Goal: Task Accomplishment & Management: Manage account settings

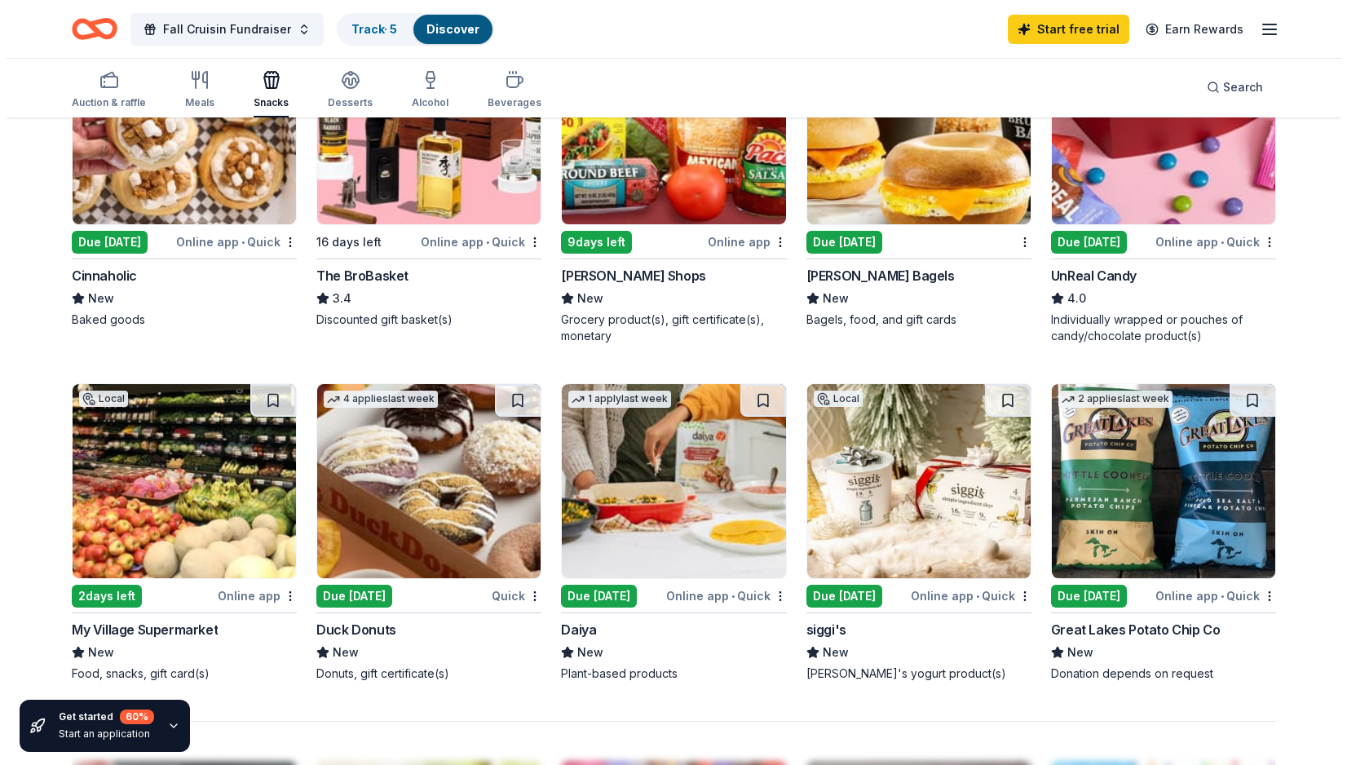
scroll to position [1060, 0]
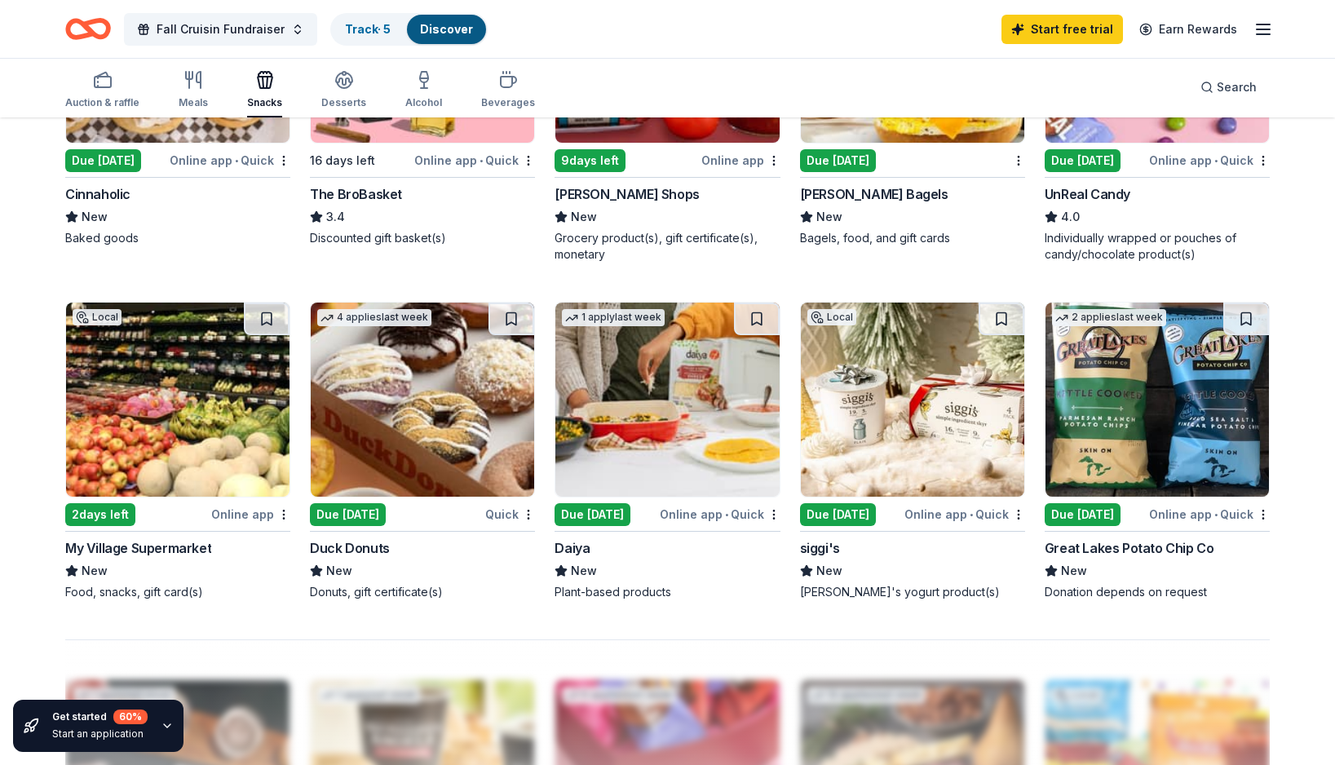
click at [1139, 546] on div "Great Lakes Potato Chip Co" at bounding box center [1130, 548] width 170 height 20
click at [1266, 26] on icon "button" at bounding box center [1263, 30] width 20 height 20
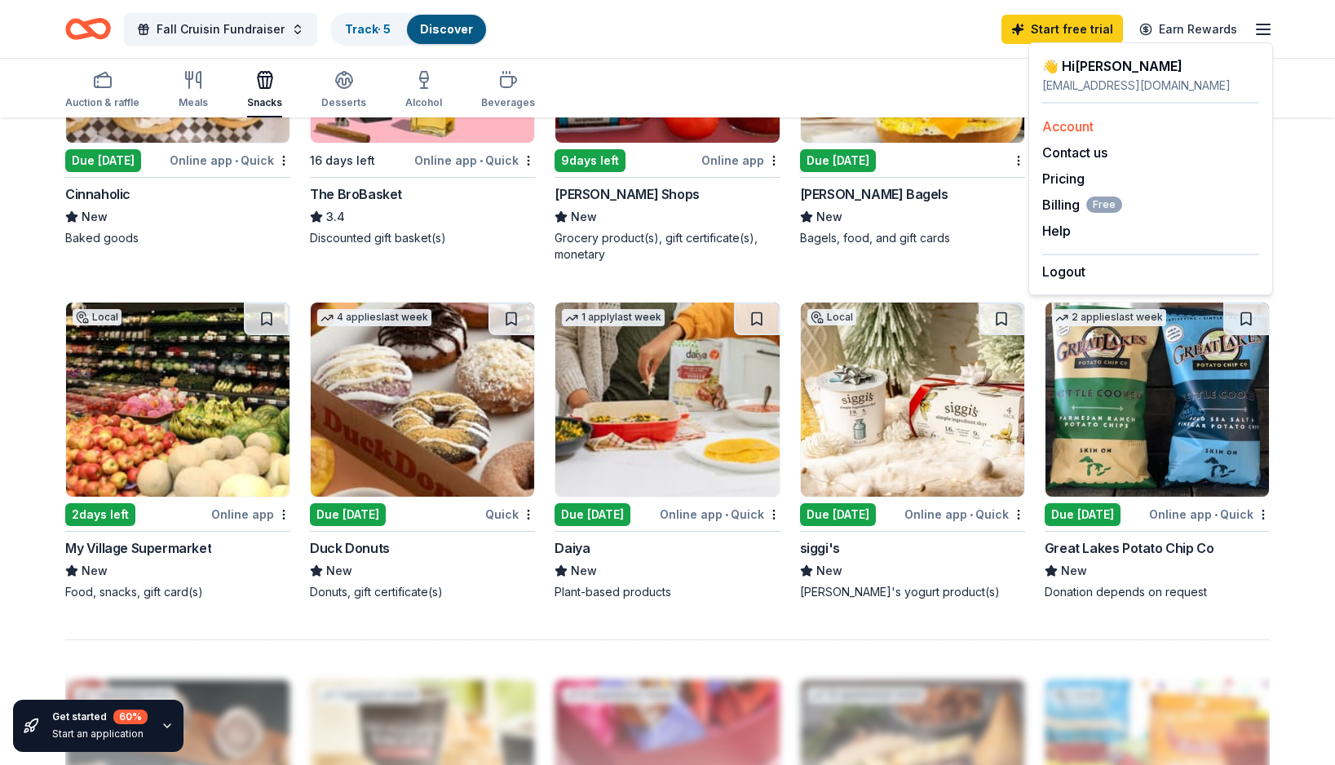
click at [1103, 130] on div "Account" at bounding box center [1150, 127] width 217 height 20
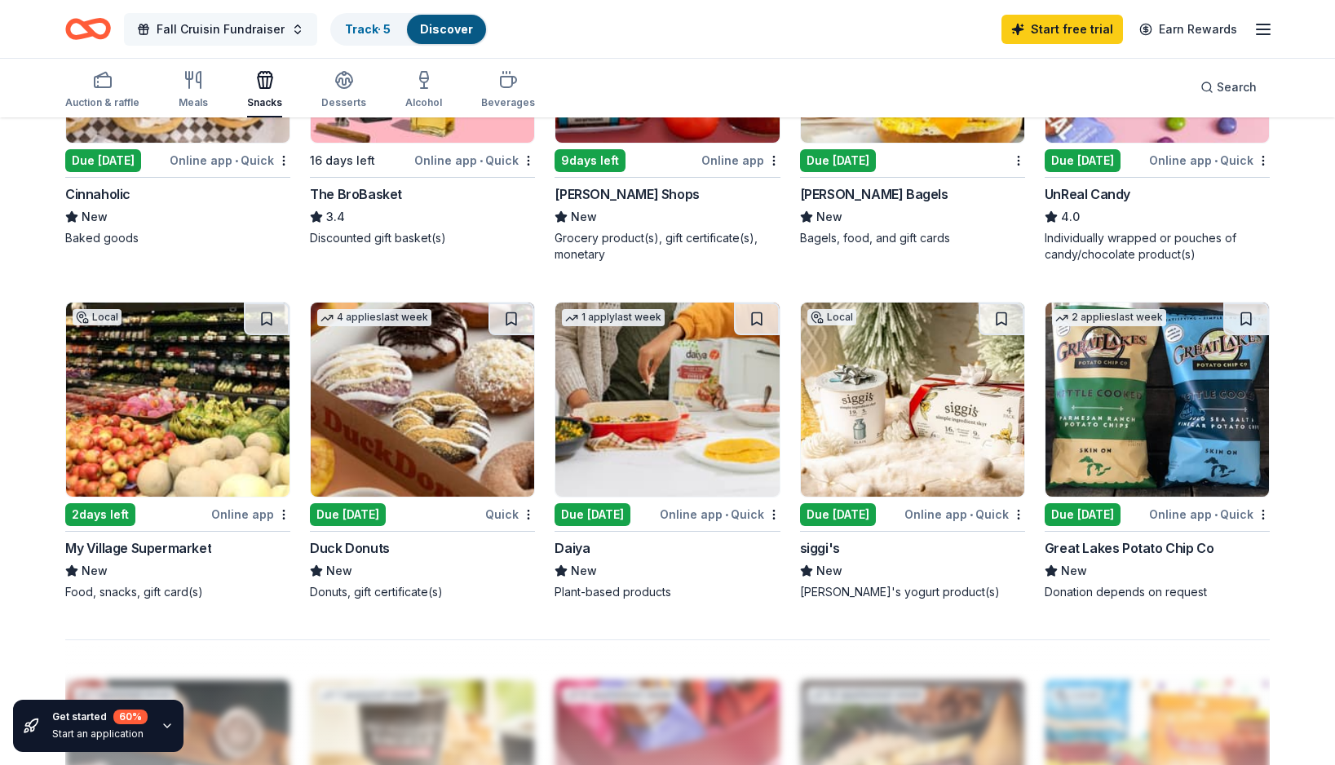
click at [264, 33] on span "Fall Cruisin Fundraiser" at bounding box center [221, 30] width 128 height 20
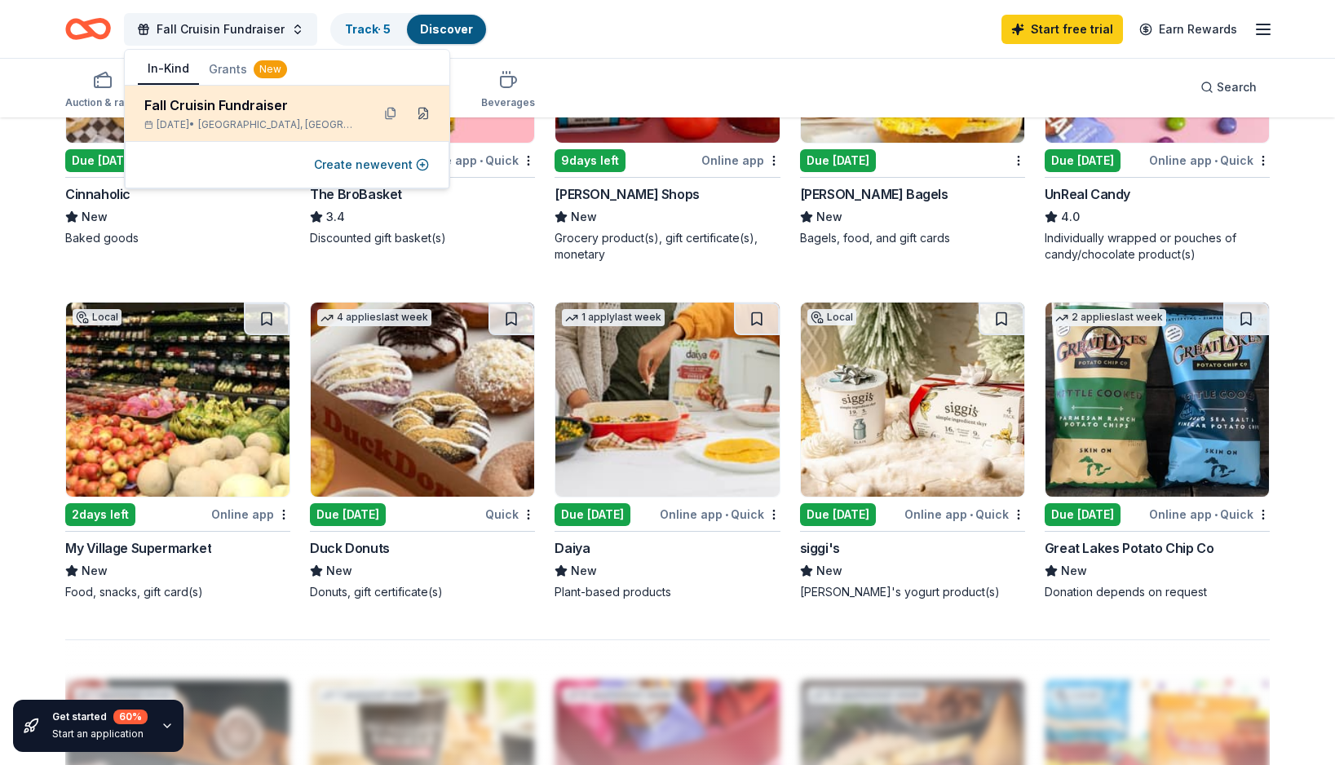
click at [426, 116] on button at bounding box center [423, 113] width 26 height 26
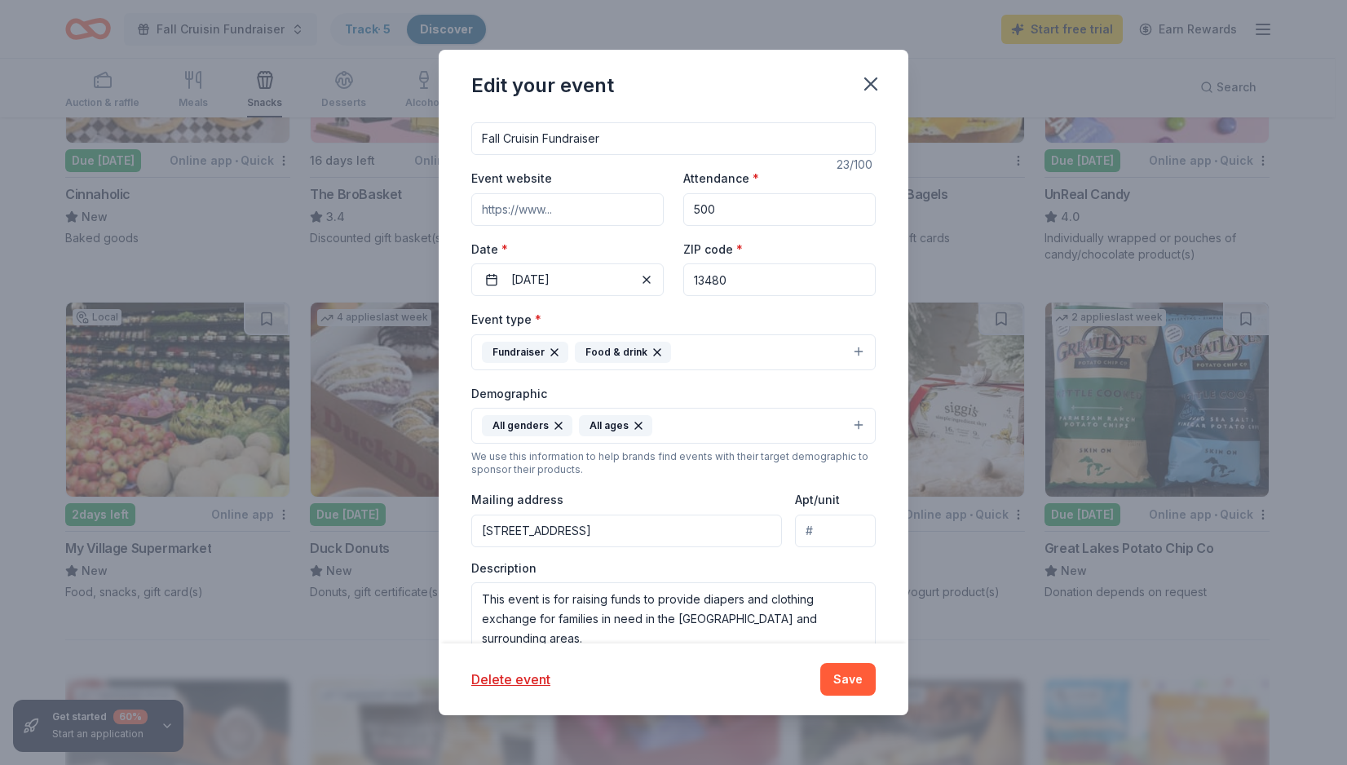
scroll to position [245, 0]
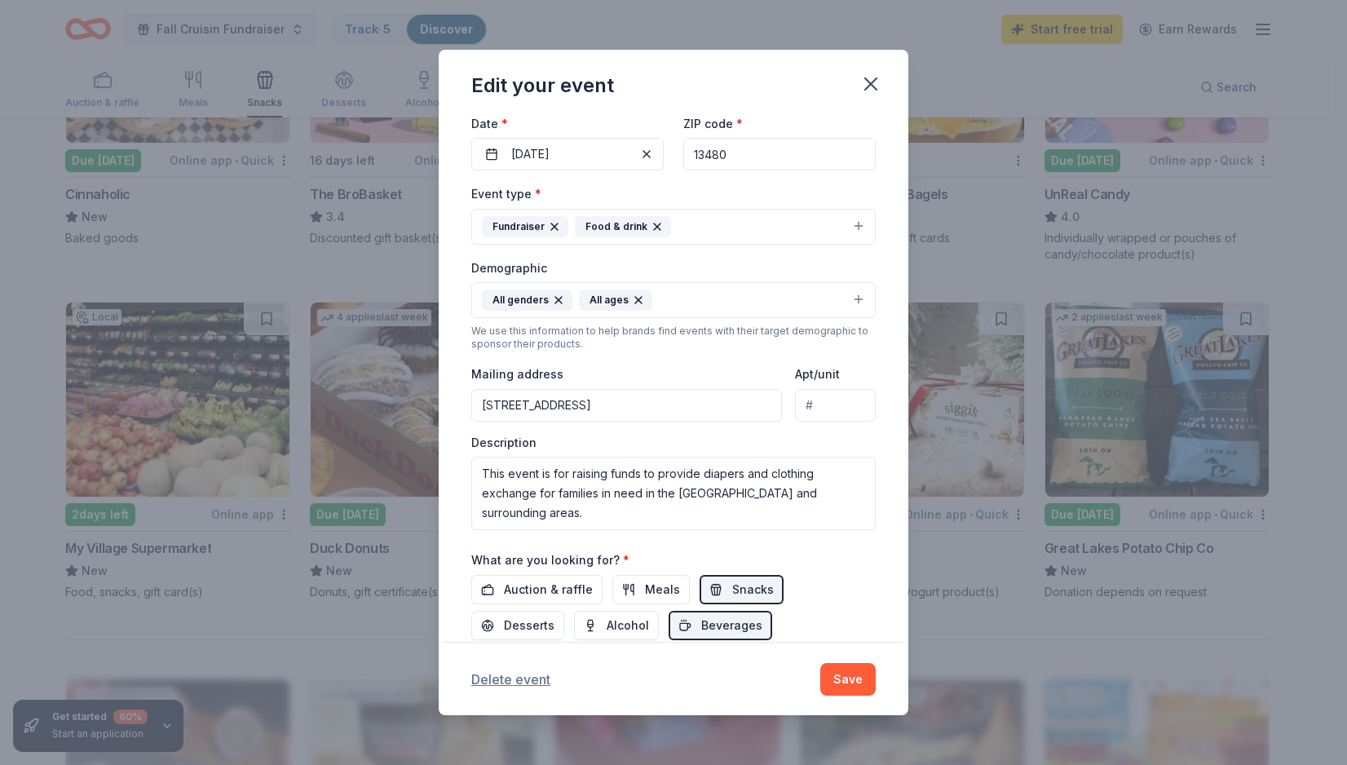
click at [517, 686] on button "Delete event" at bounding box center [510, 679] width 79 height 20
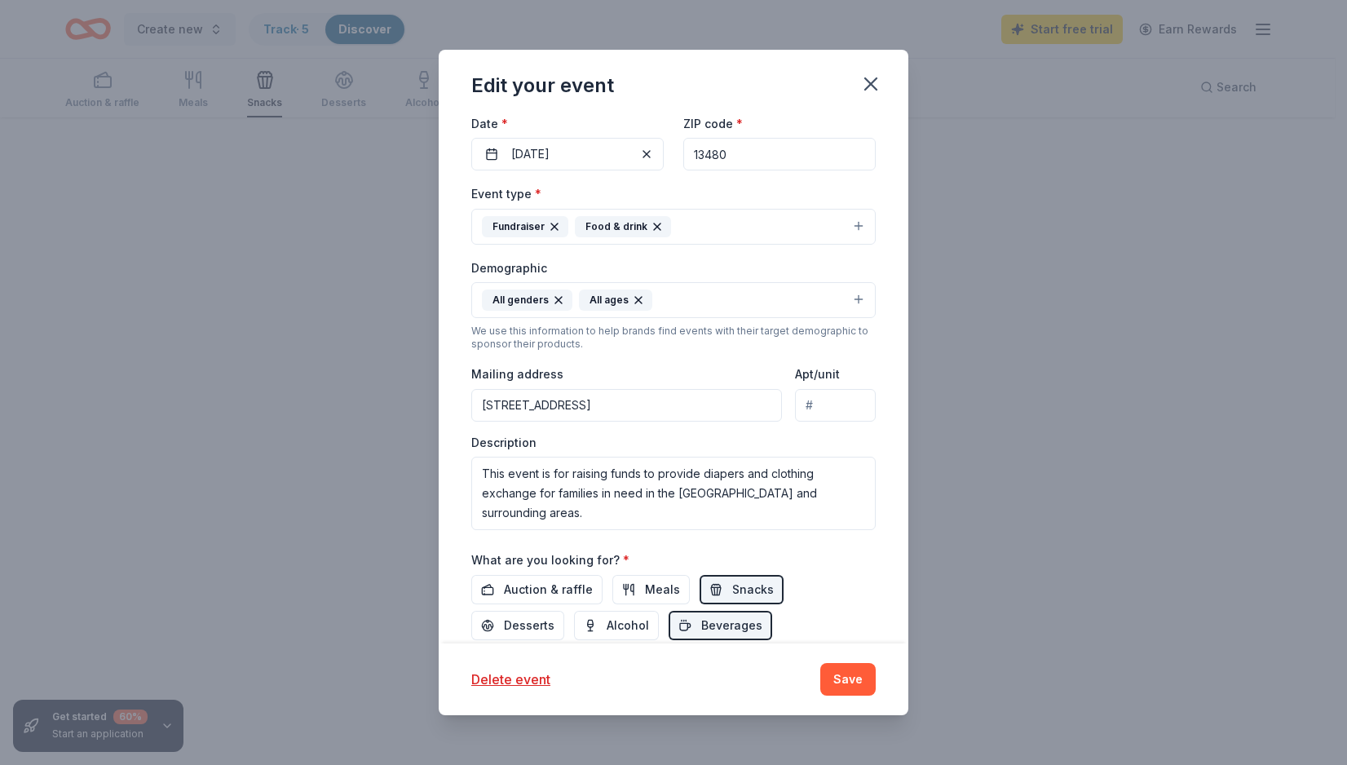
scroll to position [119, 0]
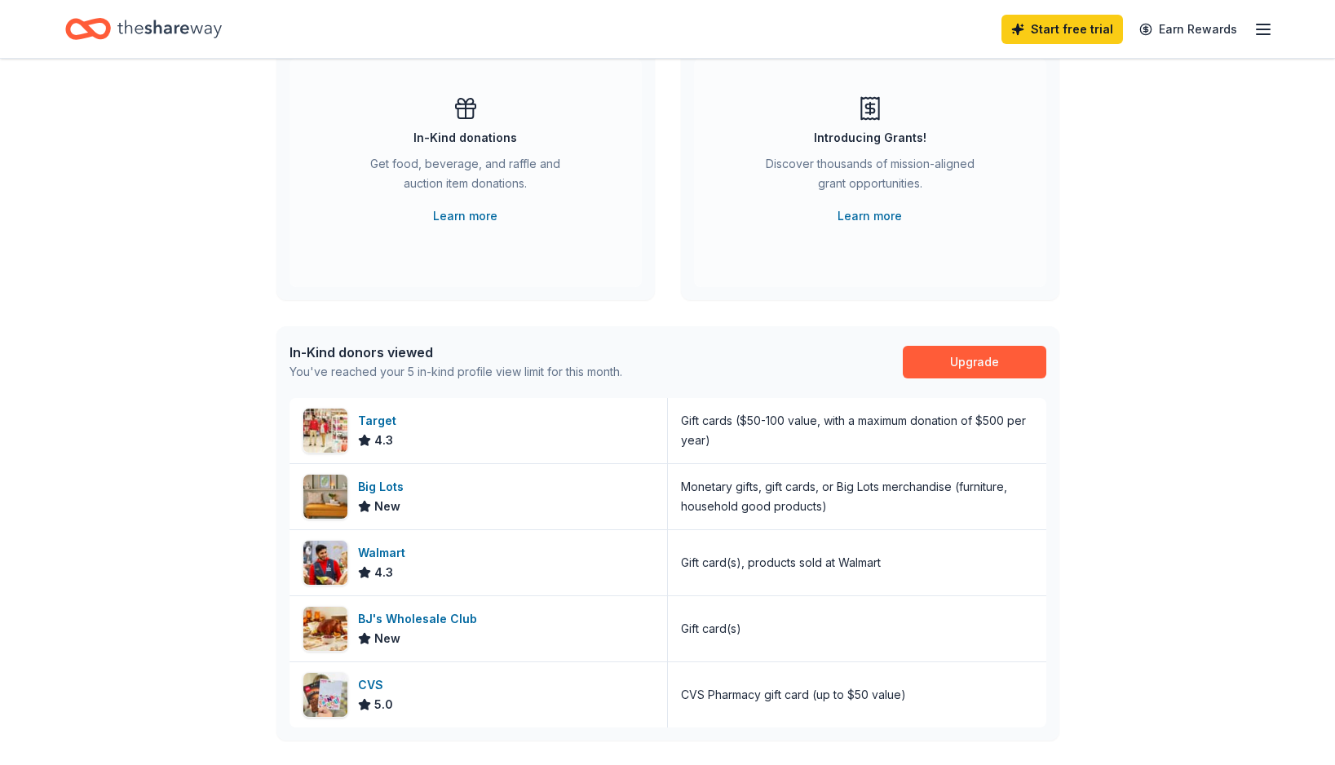
scroll to position [245, 0]
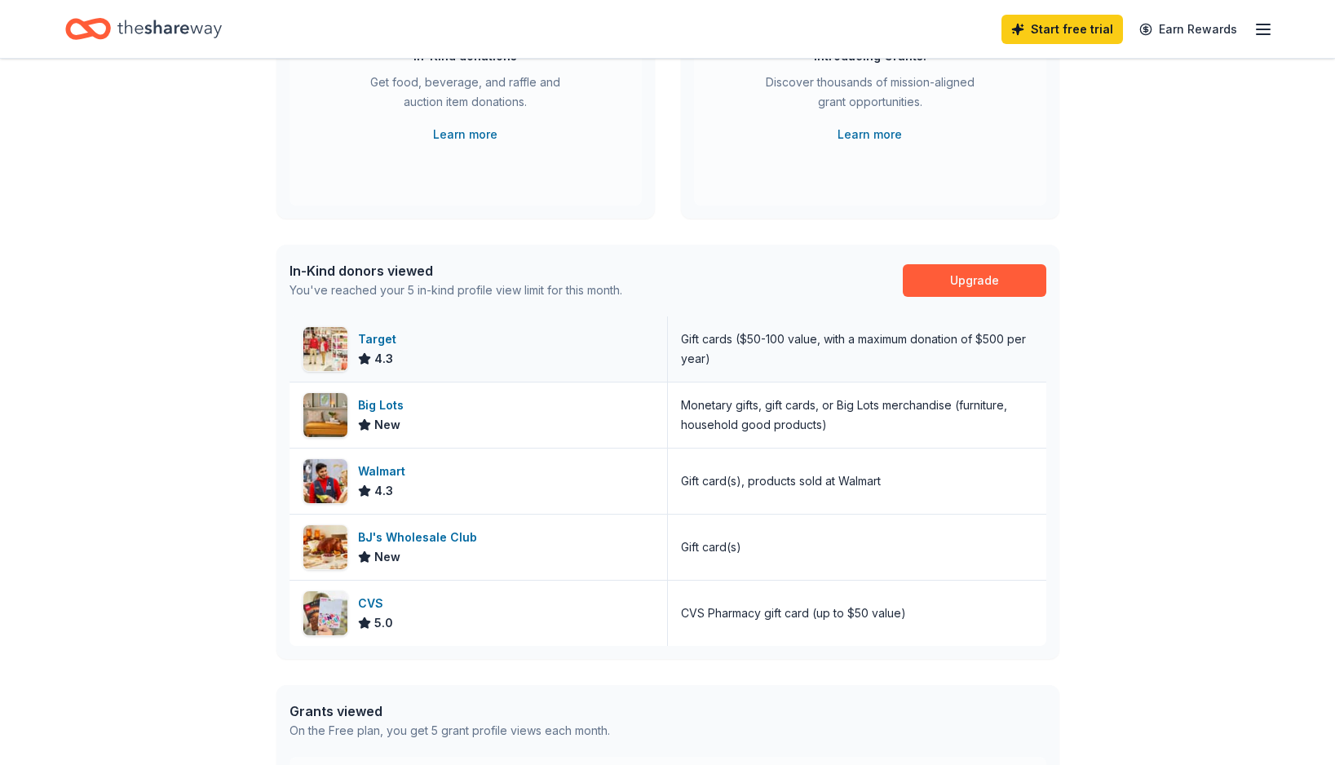
click at [373, 346] on div "Target" at bounding box center [380, 339] width 45 height 20
click at [1273, 34] on div "Start free trial Earn Rewards" at bounding box center [667, 29] width 1335 height 58
click at [1268, 32] on icon "button" at bounding box center [1263, 30] width 20 height 20
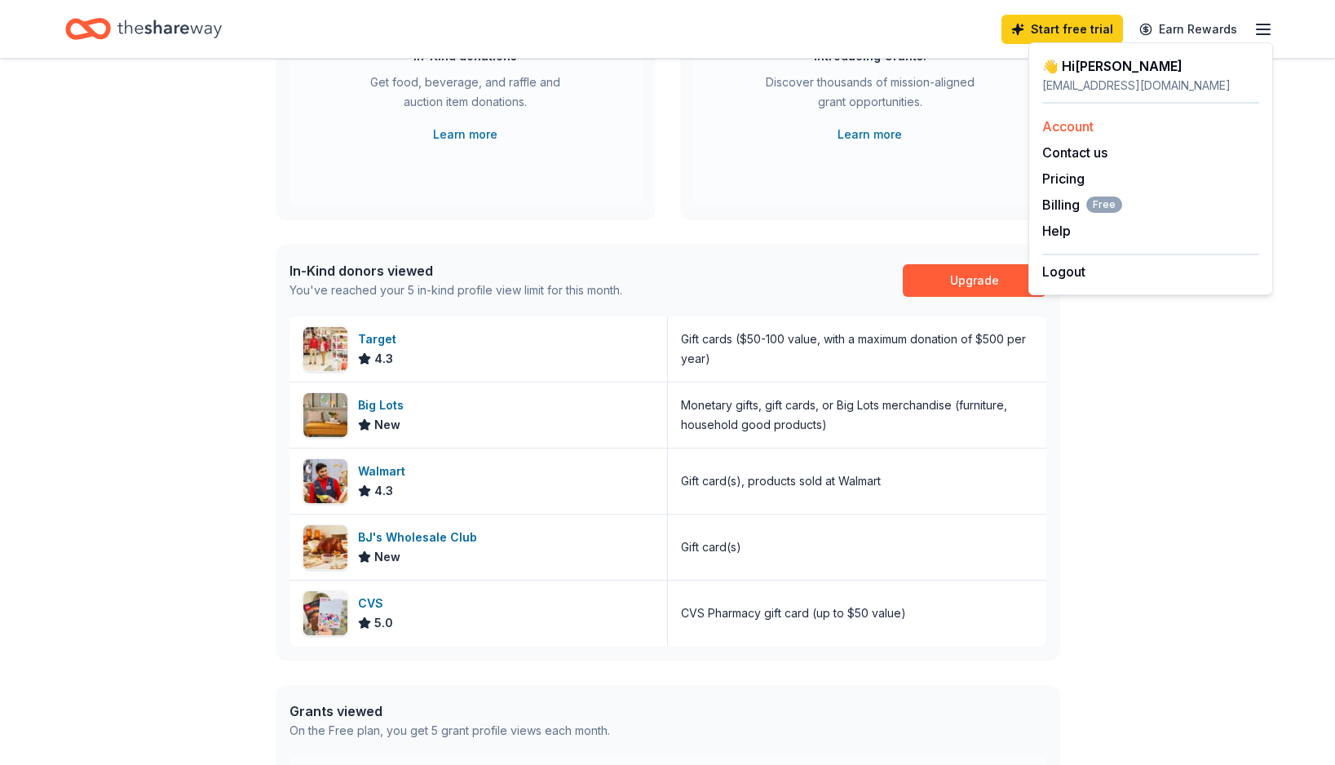
click at [1054, 130] on link "Account" at bounding box center [1067, 126] width 51 height 16
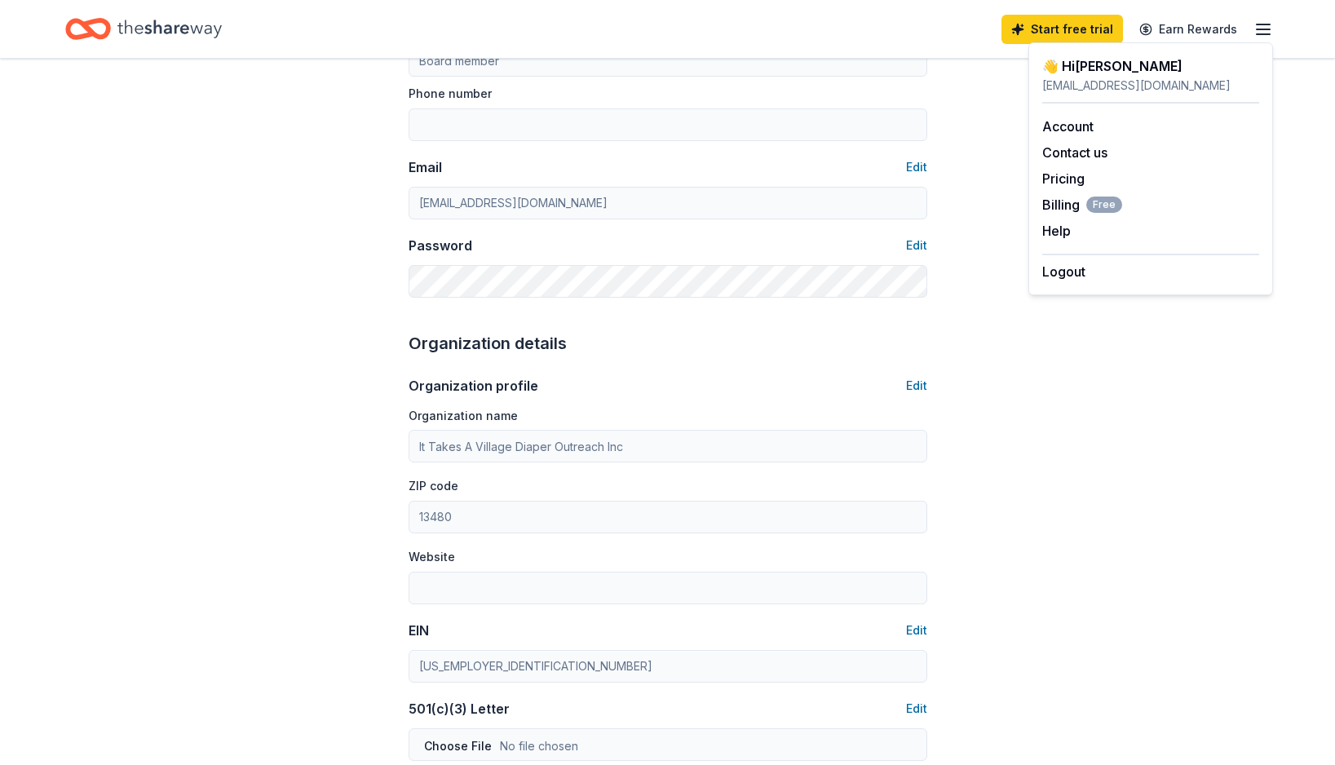
scroll to position [214, 0]
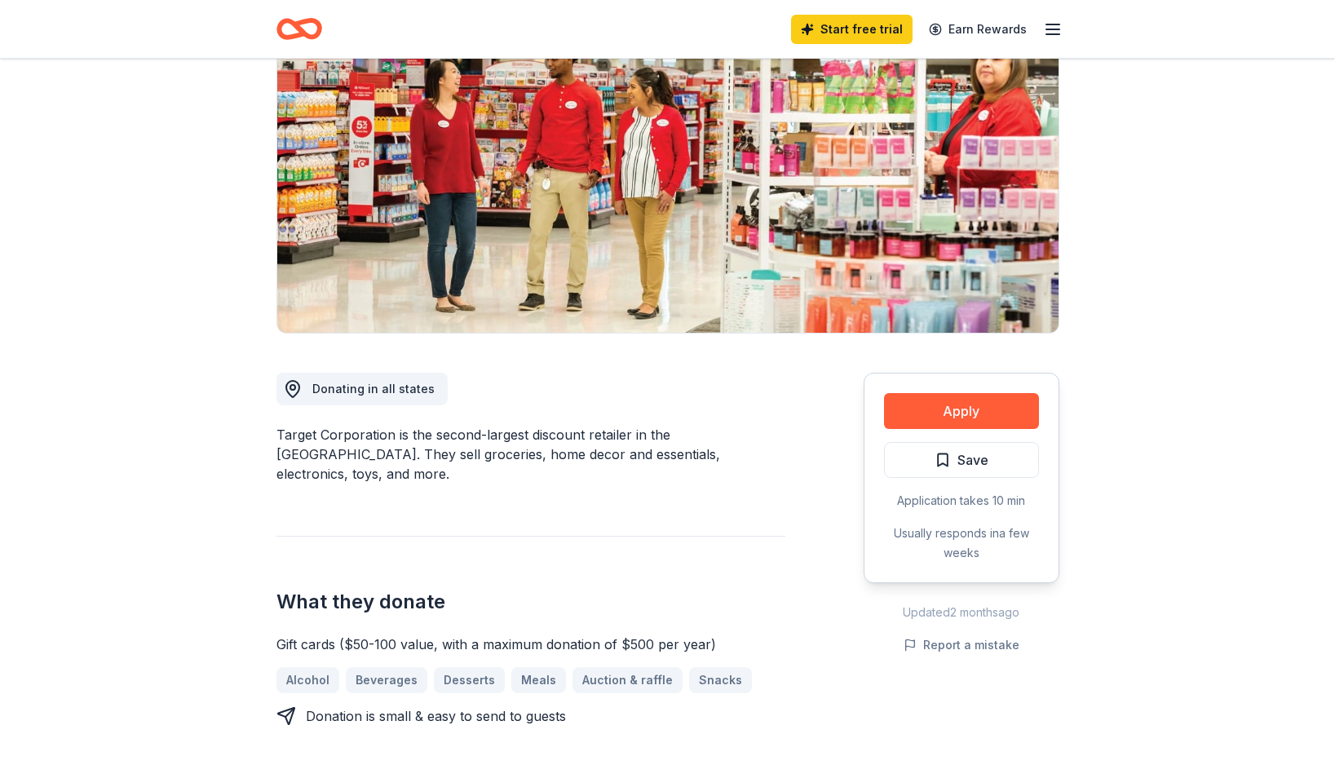
scroll to position [163, 0]
click at [904, 408] on button "Apply" at bounding box center [961, 410] width 155 height 36
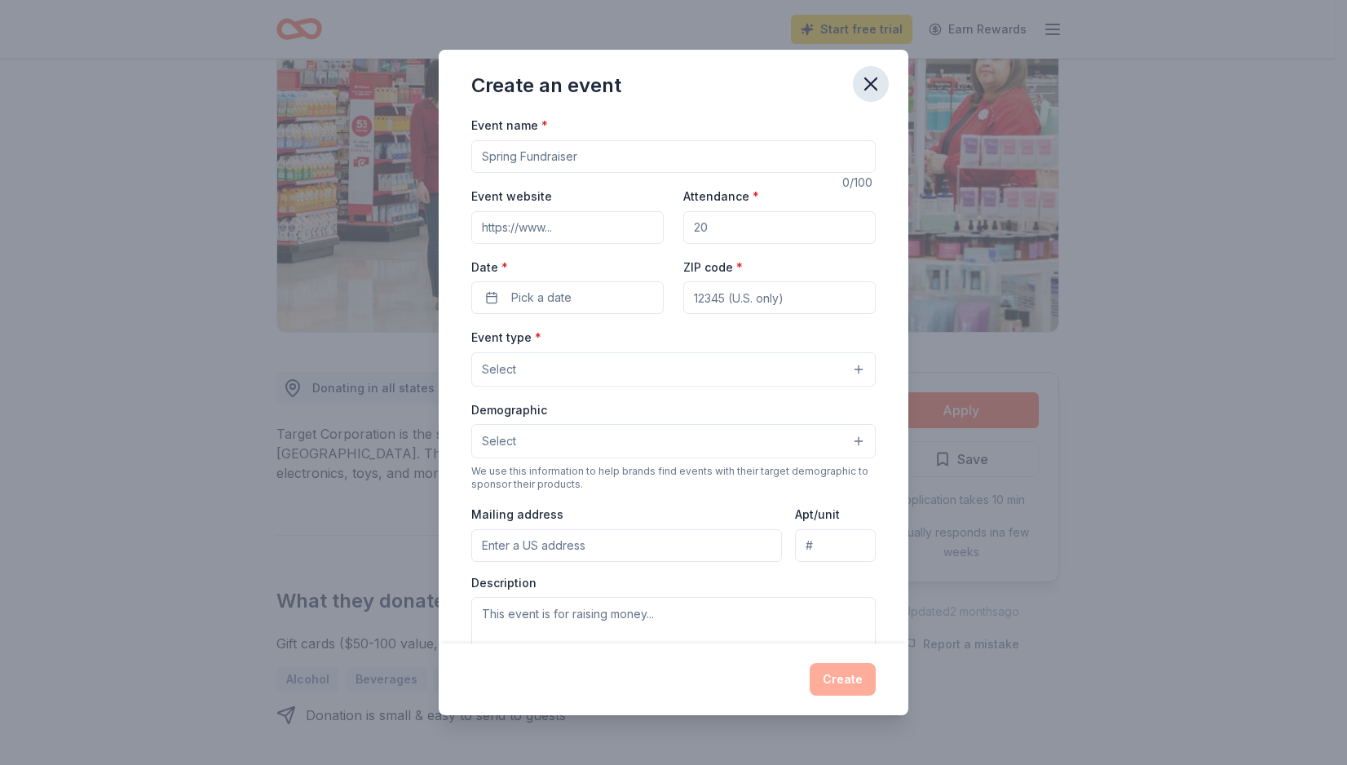
click at [873, 86] on icon "button" at bounding box center [870, 83] width 11 height 11
